Goal: Information Seeking & Learning: Learn about a topic

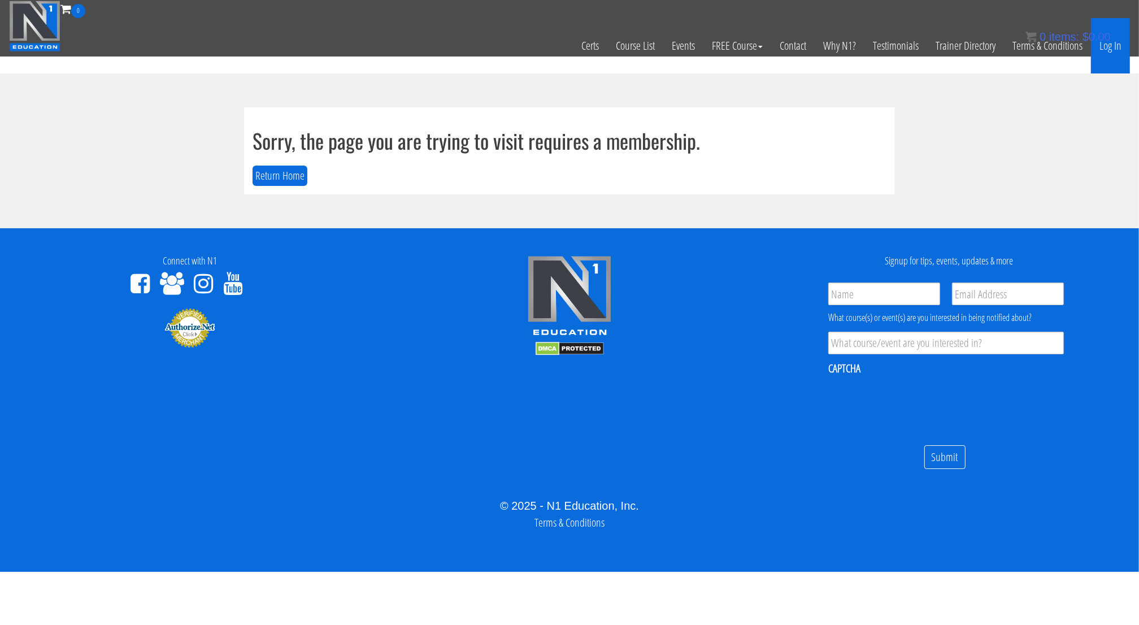
click at [1105, 48] on link "Log In" at bounding box center [1110, 45] width 39 height 55
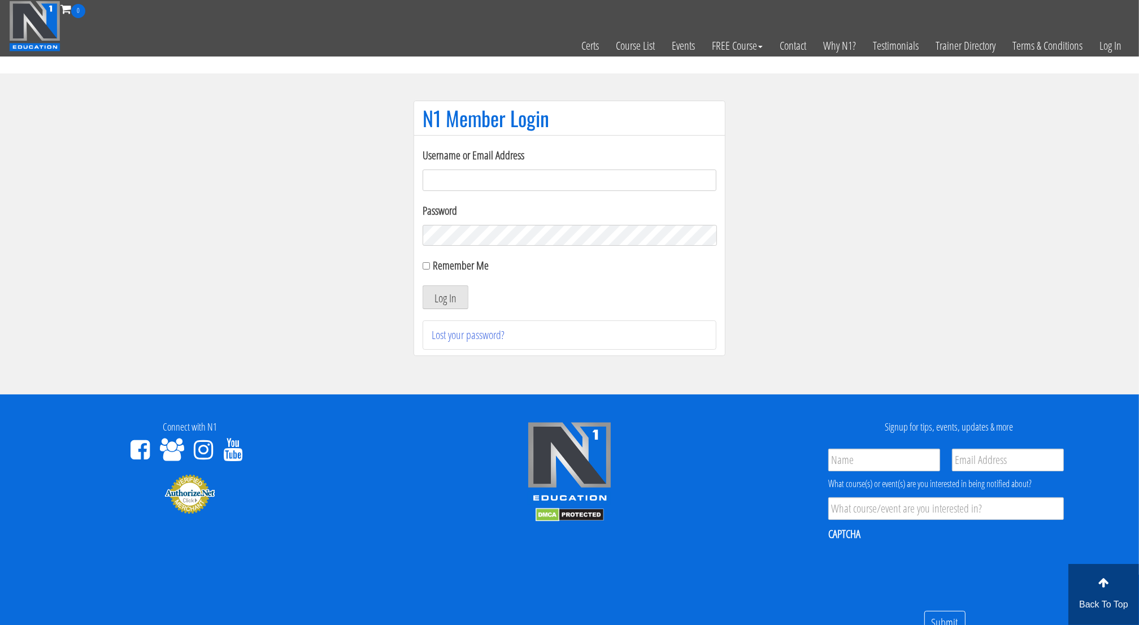
type input "[EMAIL_ADDRESS][DOMAIN_NAME]"
click at [426, 268] on input "Remember Me" at bounding box center [426, 265] width 7 height 7
checkbox input "true"
click at [443, 291] on button "Log In" at bounding box center [446, 297] width 46 height 24
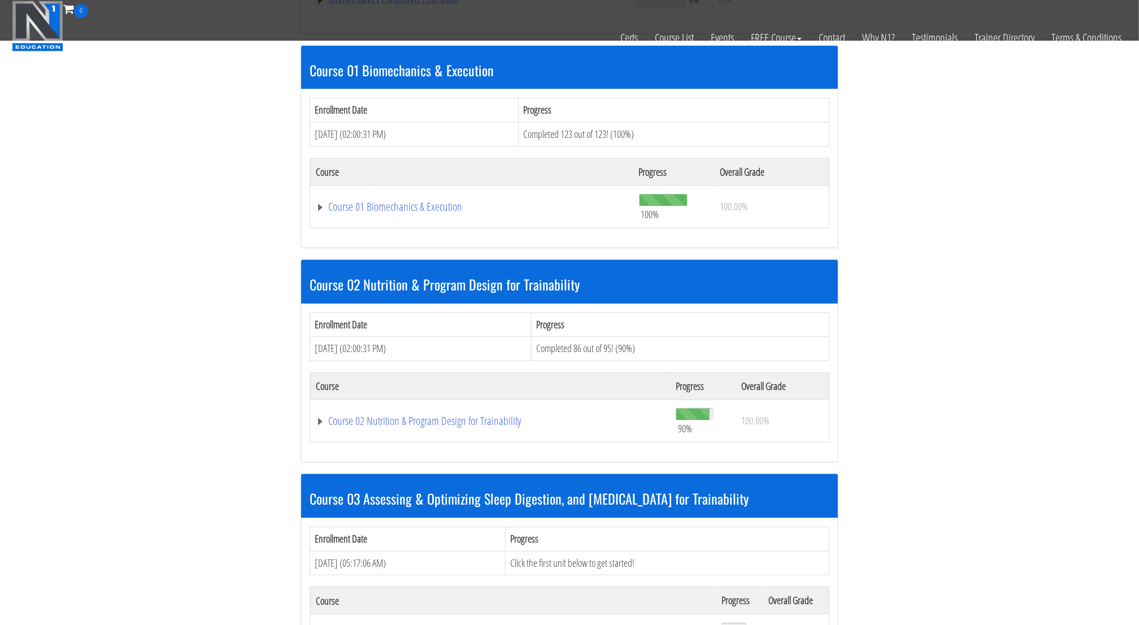
scroll to position [337, 0]
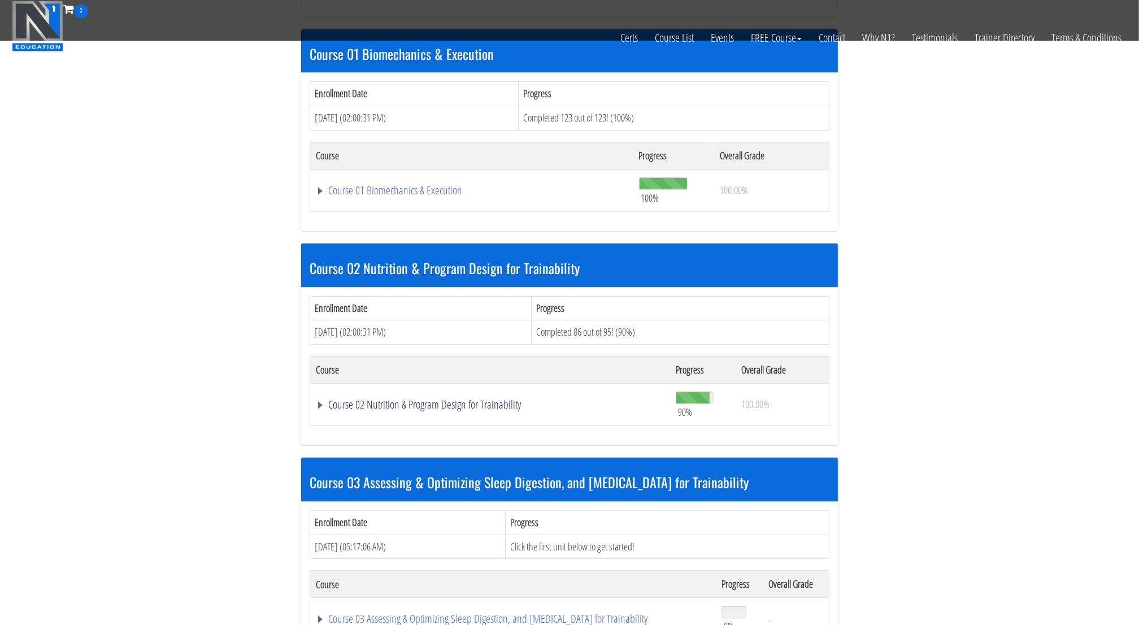
click at [432, 402] on link "Course 02 Nutrition & Program Design for Trainability" at bounding box center [490, 404] width 349 height 11
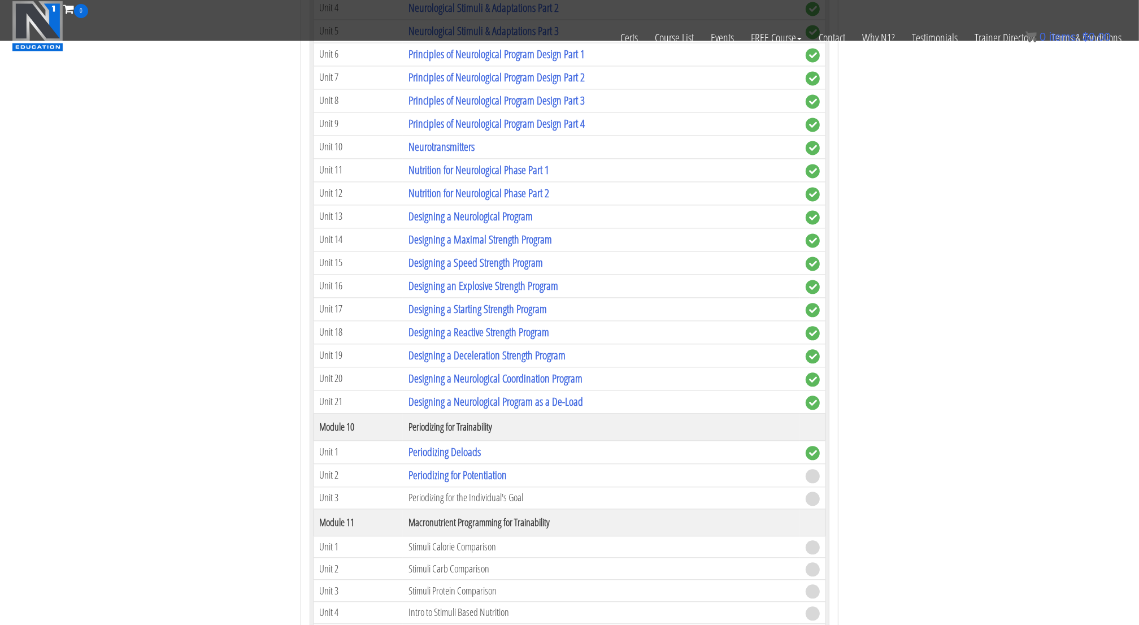
scroll to position [2571, 0]
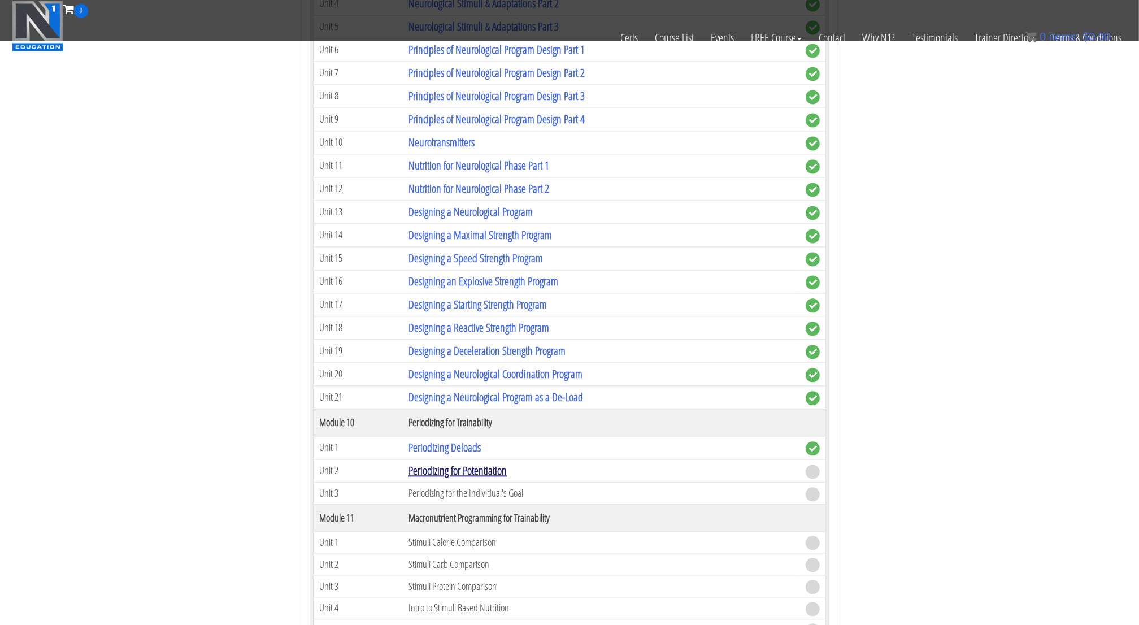
click at [492, 463] on link "Periodizing for Potentiation" at bounding box center [458, 470] width 98 height 15
